Goal: Task Accomplishment & Management: Manage account settings

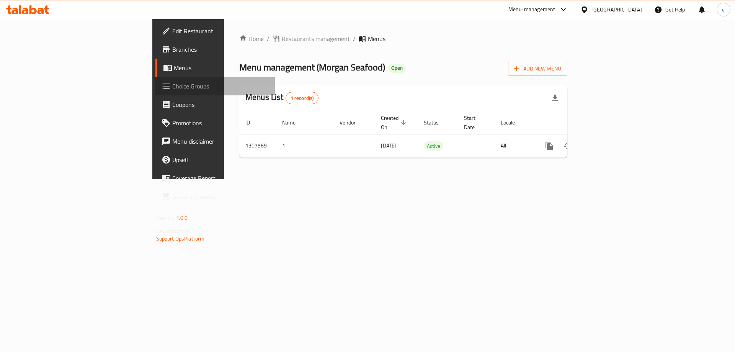
click at [172, 89] on span "Choice Groups" at bounding box center [220, 86] width 97 height 9
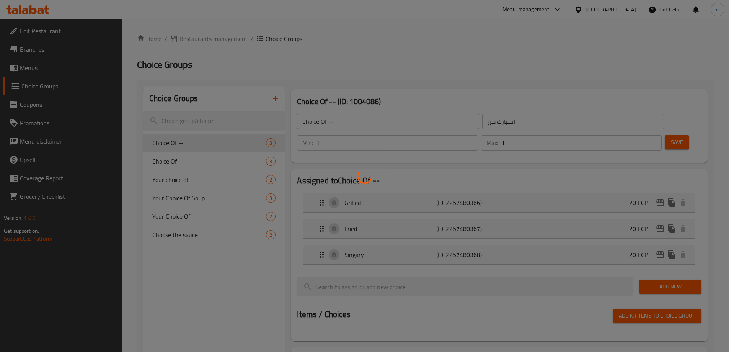
click at [438, 51] on div at bounding box center [364, 176] width 729 height 352
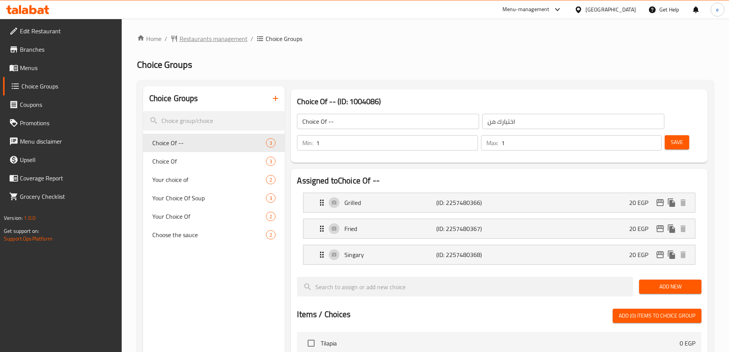
click at [186, 36] on span "Restaurants management" at bounding box center [214, 38] width 68 height 9
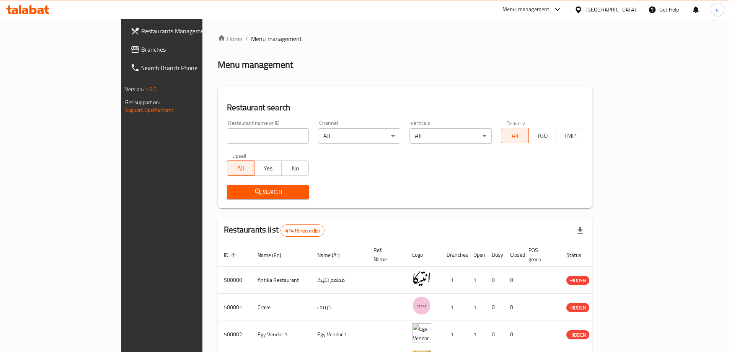
click at [16, 51] on div at bounding box center [364, 176] width 729 height 352
click at [131, 50] on icon at bounding box center [135, 49] width 9 height 9
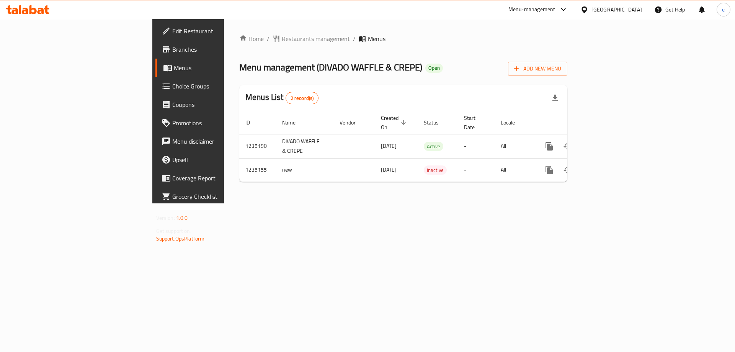
click at [172, 85] on span "Choice Groups" at bounding box center [220, 86] width 97 height 9
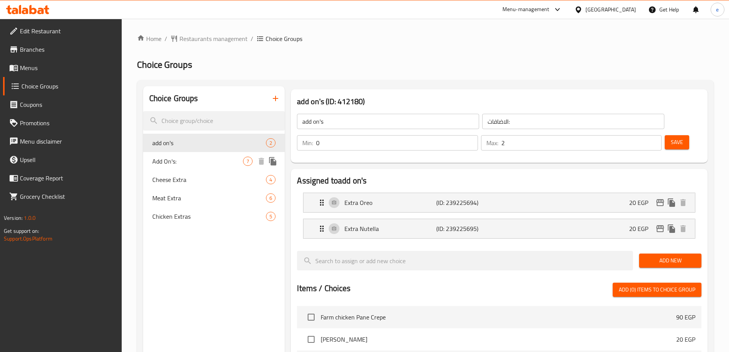
click at [177, 165] on span "Add On's:" at bounding box center [197, 161] width 91 height 9
type input "Add On's:"
type input "الإضافات:"
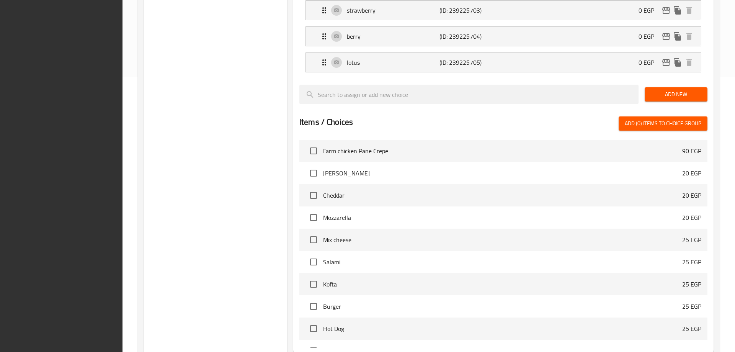
scroll to position [355, 0]
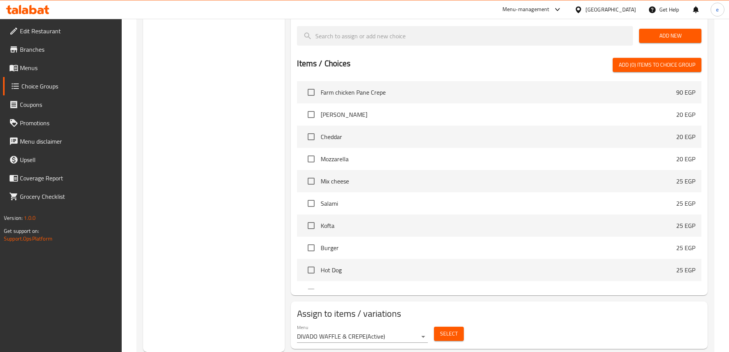
click at [448, 329] on span "Select" at bounding box center [449, 334] width 18 height 10
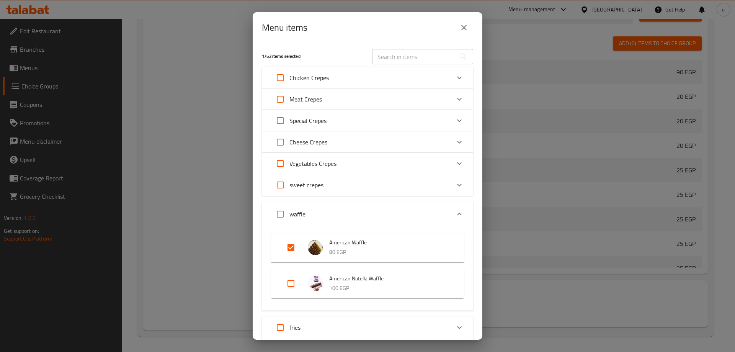
click at [351, 246] on span "American Waffle" at bounding box center [388, 243] width 119 height 10
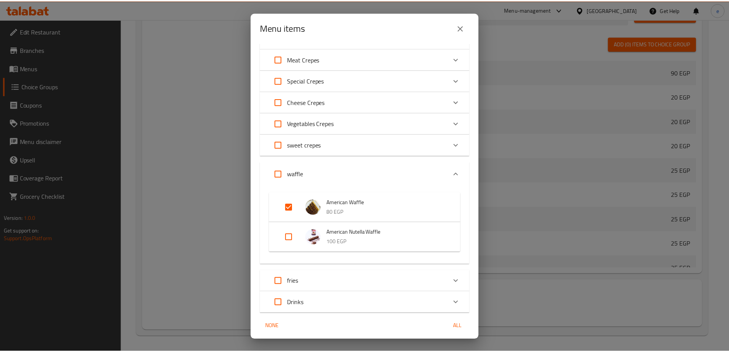
scroll to position [0, 0]
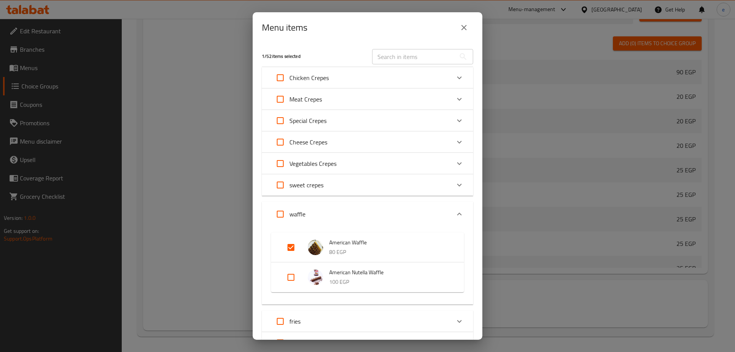
click at [461, 26] on icon "close" at bounding box center [464, 27] width 9 height 9
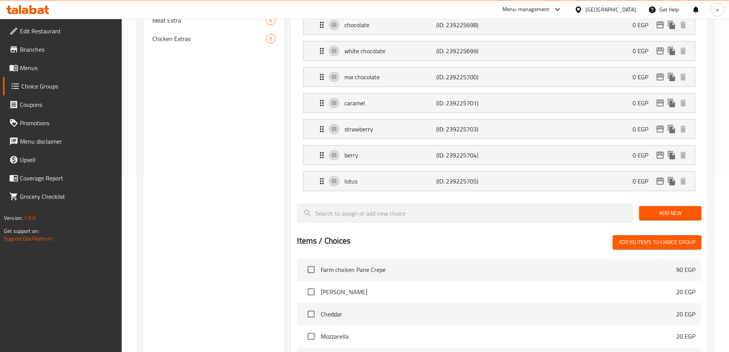
scroll to position [125, 0]
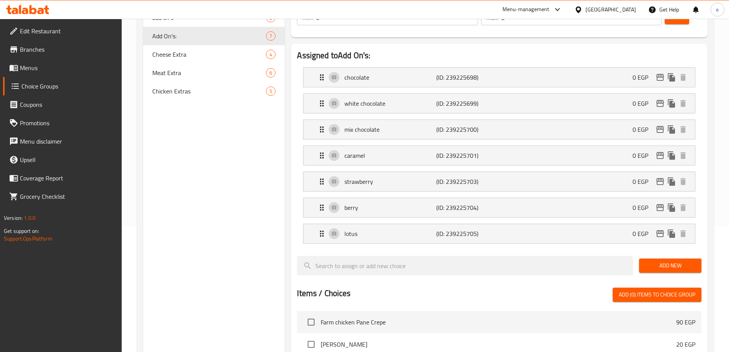
click at [46, 72] on span "Menus" at bounding box center [68, 67] width 96 height 9
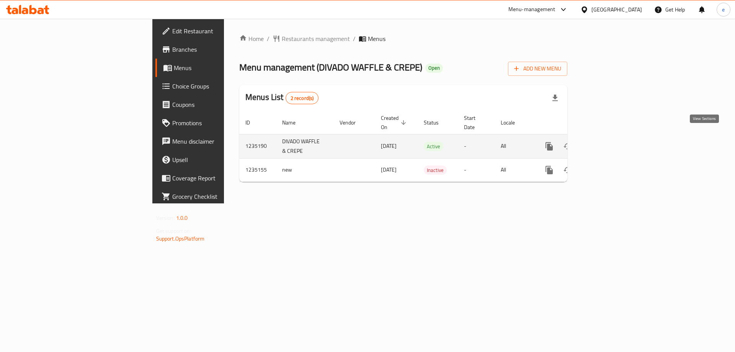
click at [609, 142] on icon "enhanced table" at bounding box center [604, 146] width 9 height 9
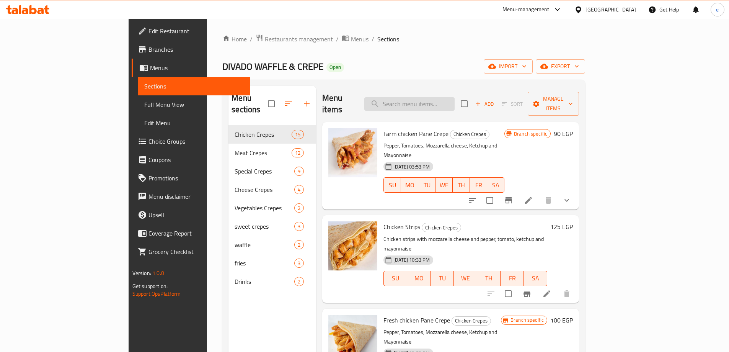
click at [430, 97] on input "search" at bounding box center [410, 103] width 90 height 13
type input "ش"
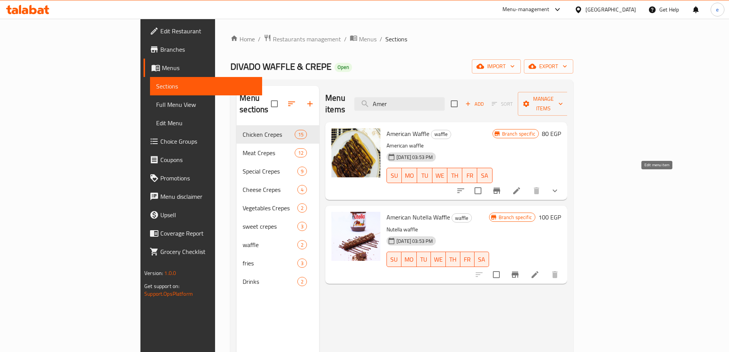
type input "Amer"
click at [522, 186] on icon at bounding box center [516, 190] width 9 height 9
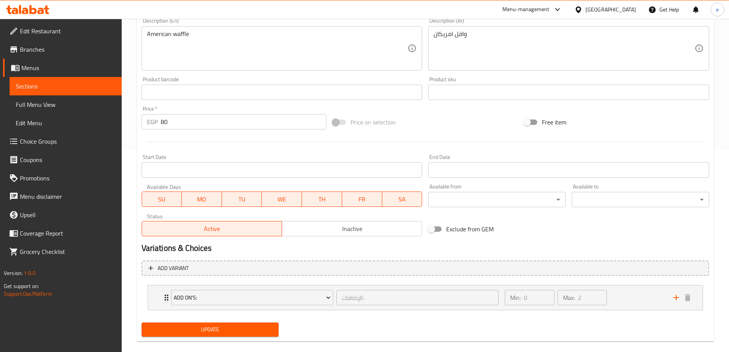
scroll to position [213, 0]
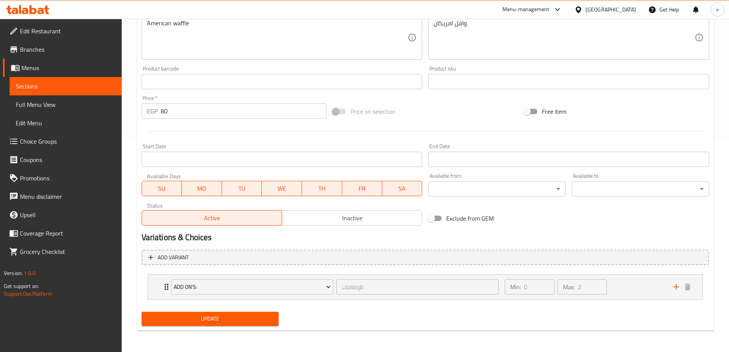
click at [444, 112] on div "Price on selection" at bounding box center [425, 111] width 191 height 21
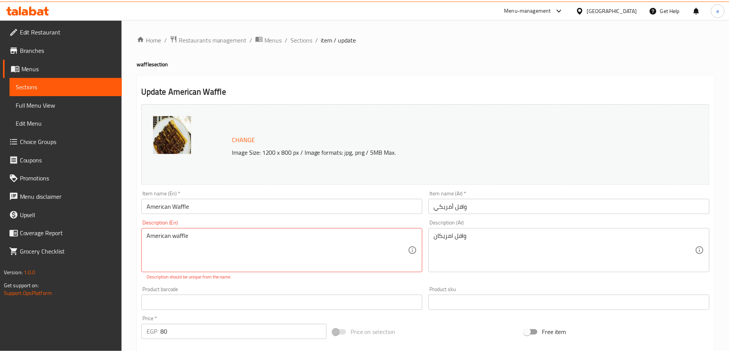
scroll to position [221, 0]
